Goal: Find specific page/section: Find specific page/section

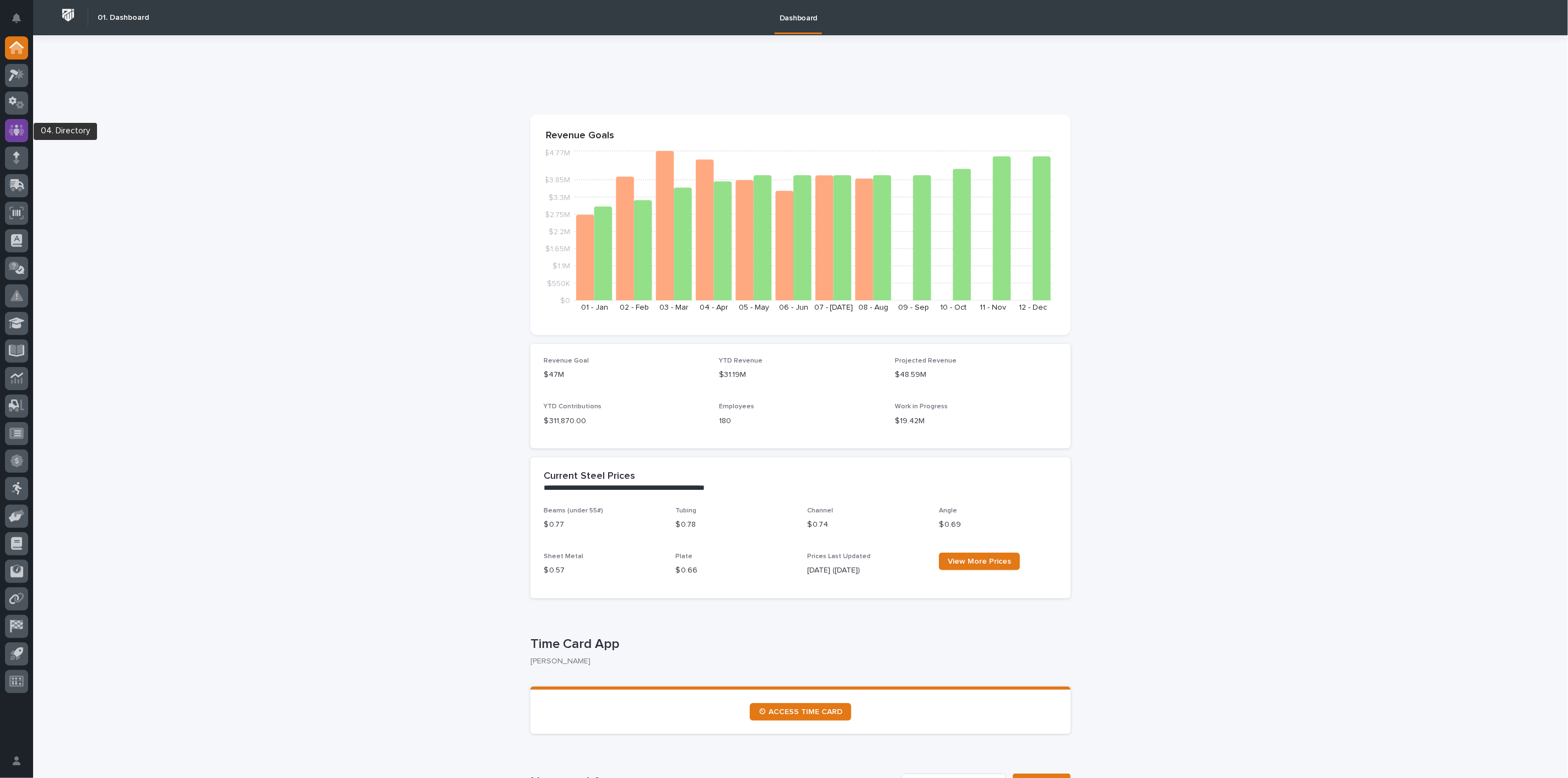
click at [13, 128] on icon at bounding box center [17, 130] width 16 height 13
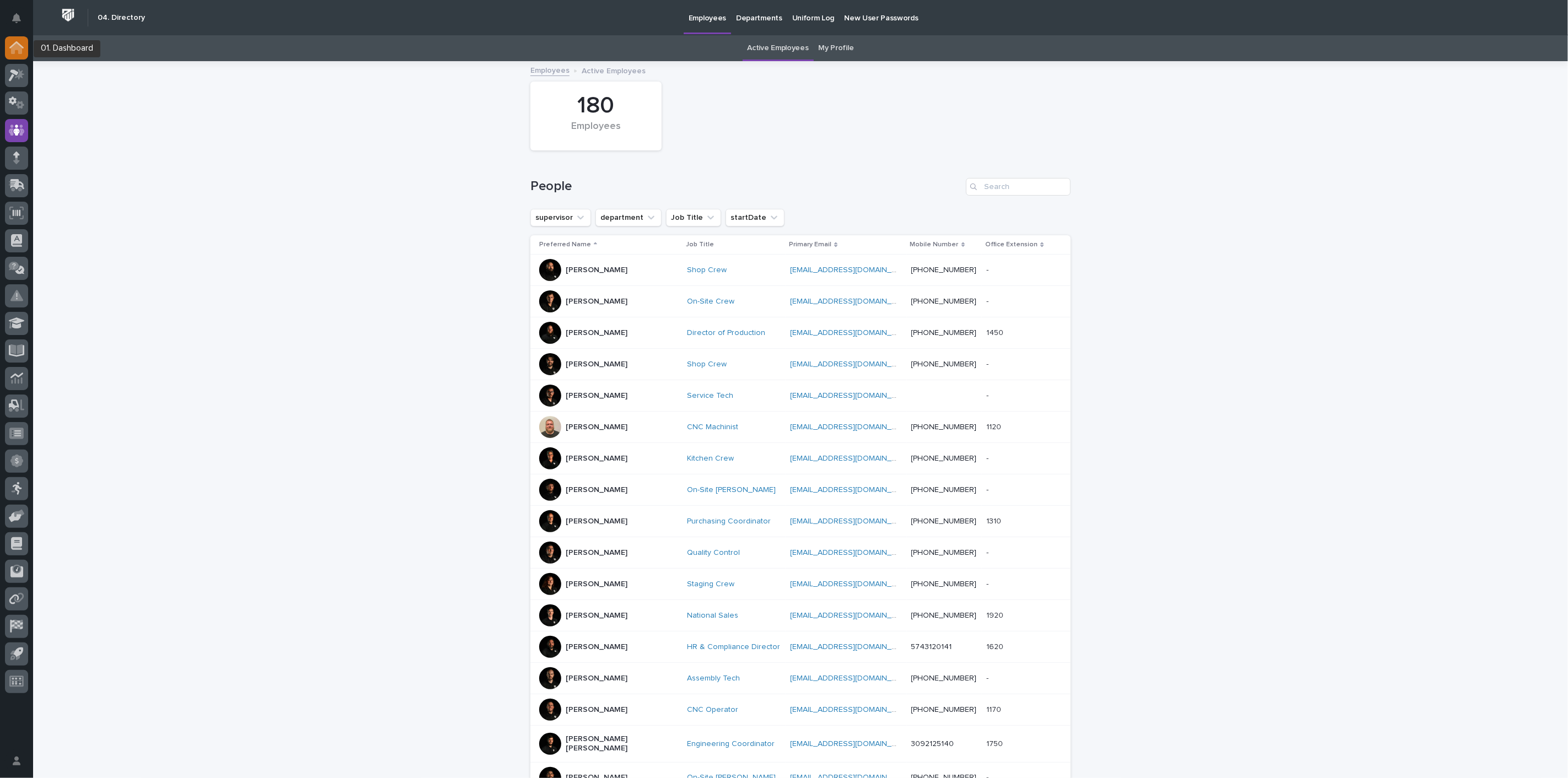
click at [13, 57] on div at bounding box center [16, 48] width 23 height 23
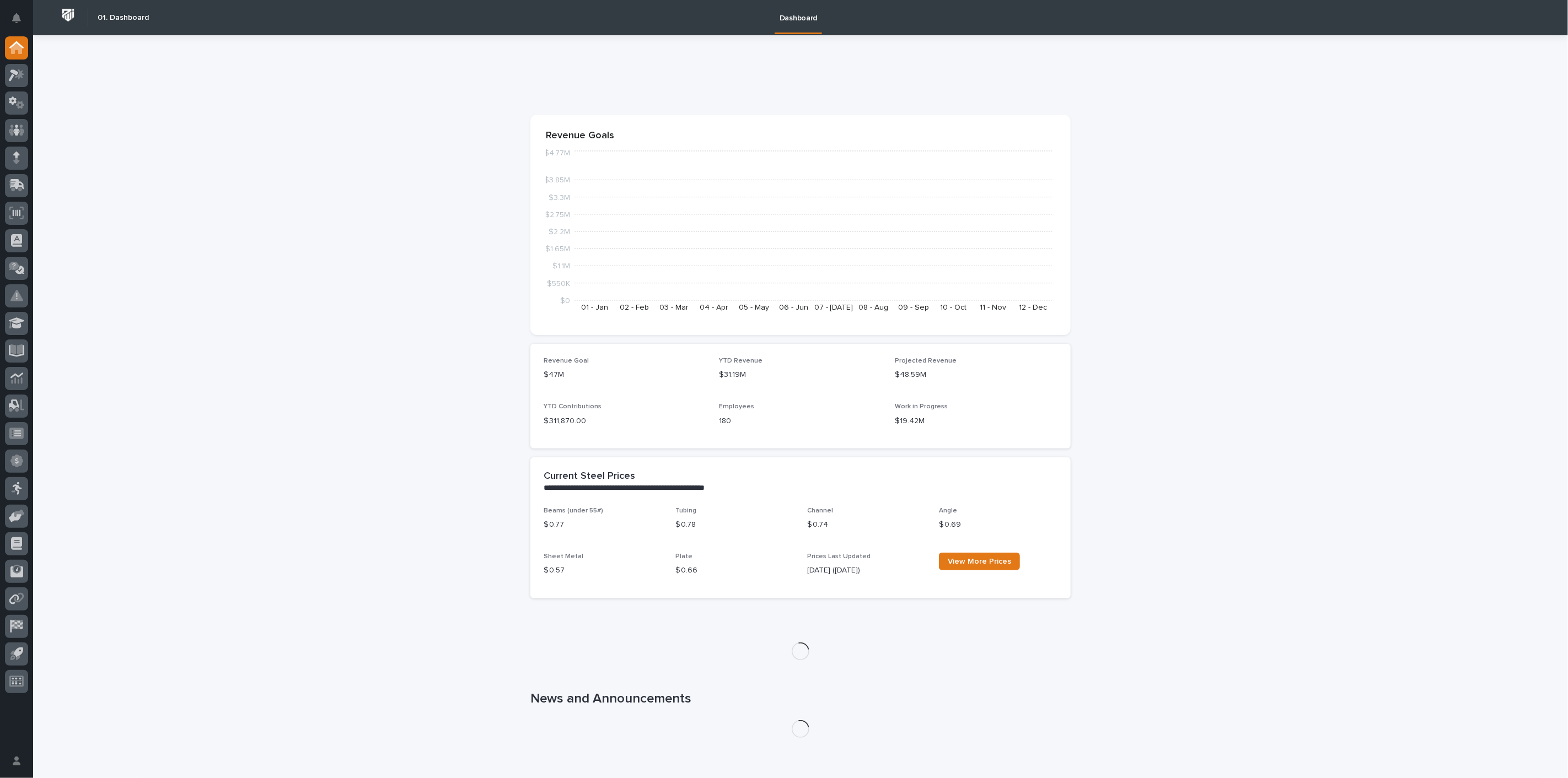
click at [28, 86] on div at bounding box center [16, 367] width 33 height 662
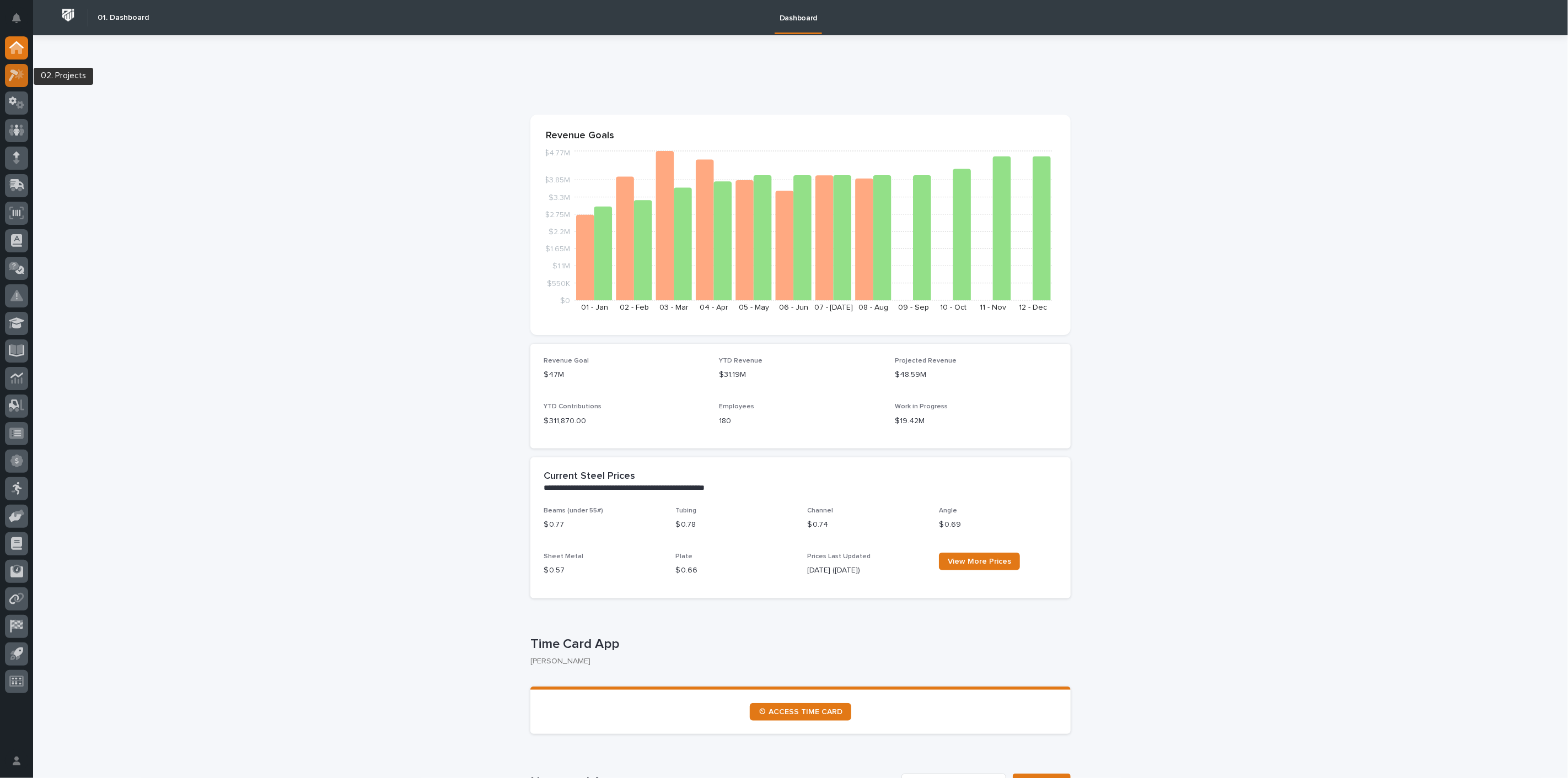
click at [20, 79] on icon at bounding box center [17, 75] width 16 height 13
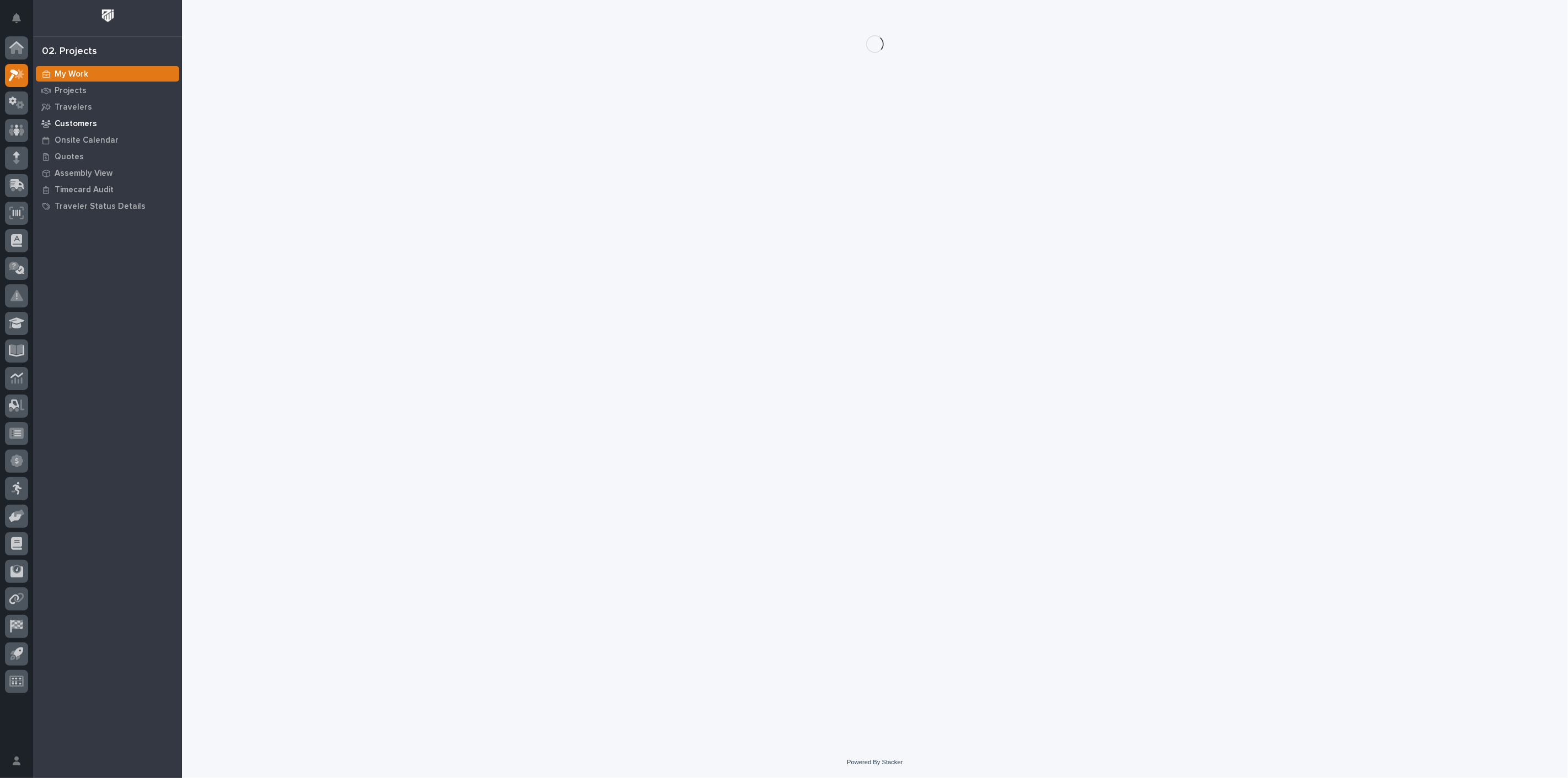
click at [71, 120] on p "Customers" at bounding box center [75, 124] width 42 height 10
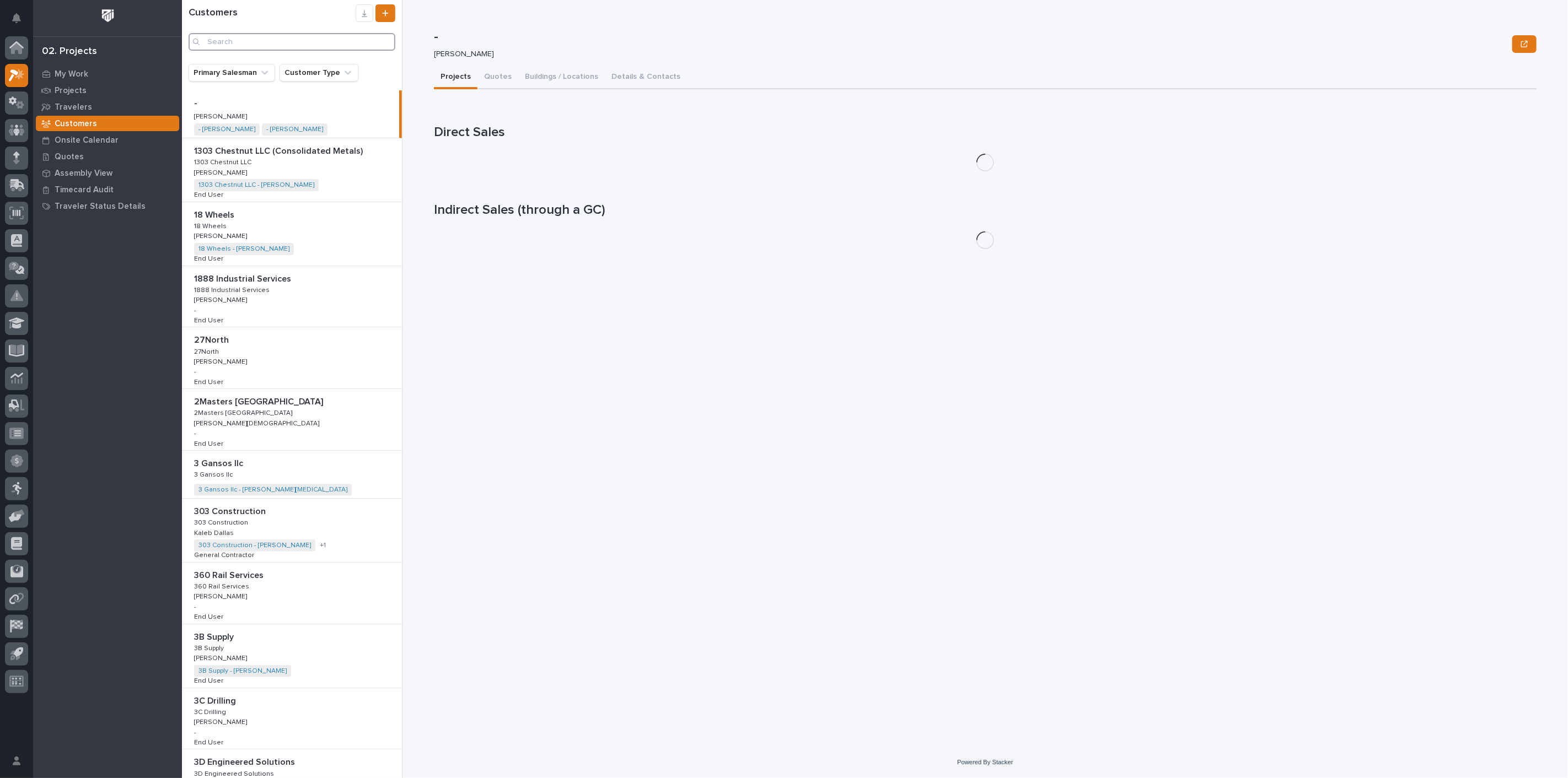
click at [246, 49] on input "Search" at bounding box center [292, 42] width 207 height 17
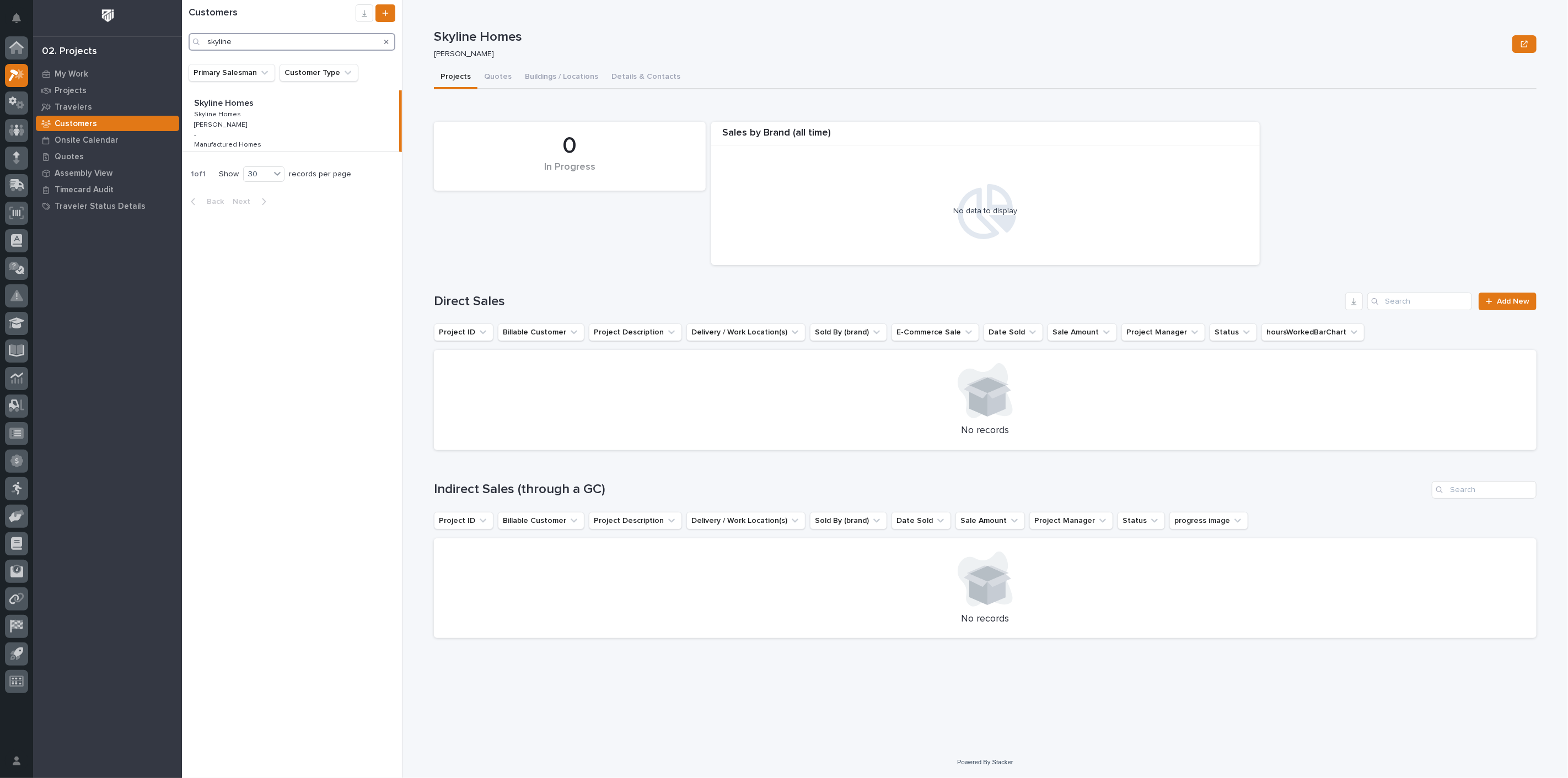
type input "skyline"
click at [256, 108] on p at bounding box center [292, 104] width 197 height 11
click at [491, 86] on button "Quotes" at bounding box center [498, 77] width 41 height 23
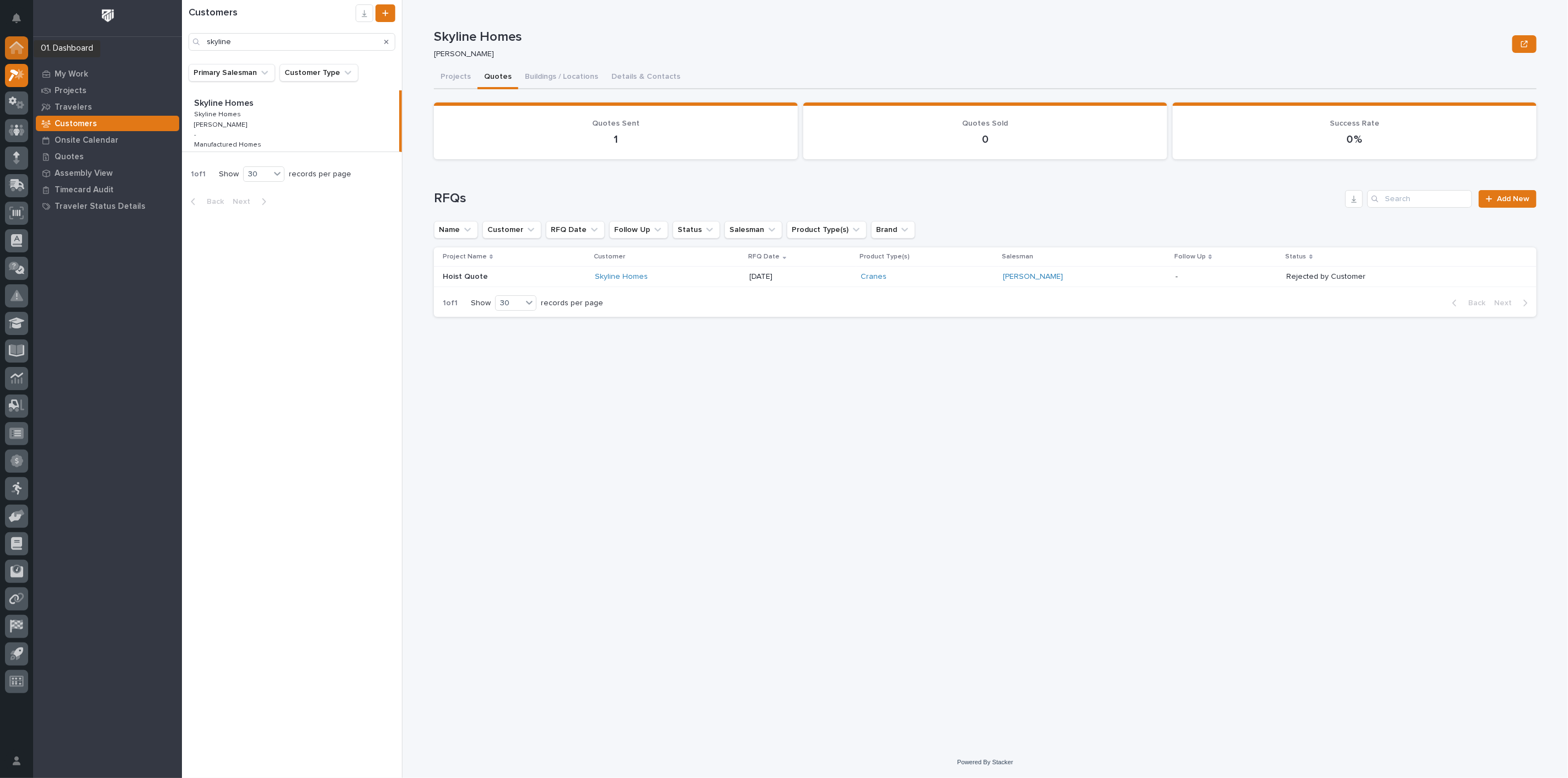
click at [15, 44] on icon at bounding box center [16, 44] width 14 height 7
